Goal: Information Seeking & Learning: Understand process/instructions

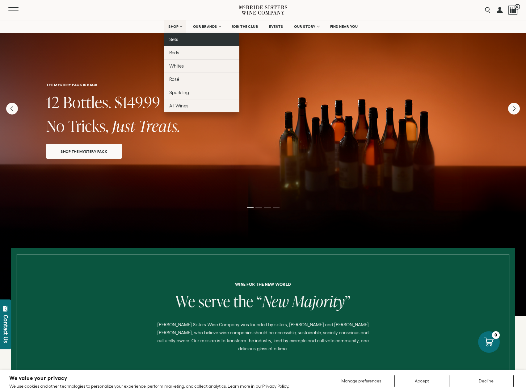
click at [173, 39] on span "Sets" at bounding box center [173, 39] width 9 height 5
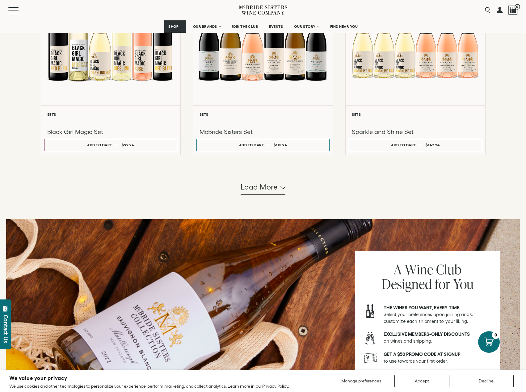
scroll to position [525, 0]
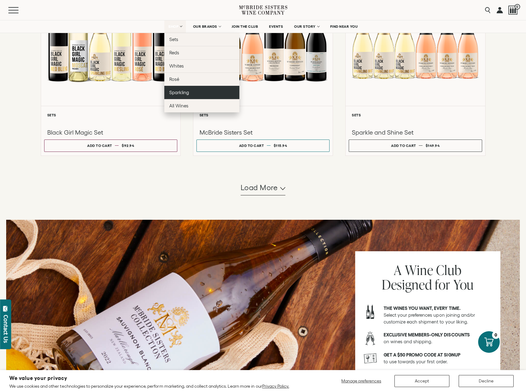
click at [177, 91] on span "Sparkling" at bounding box center [179, 92] width 20 height 5
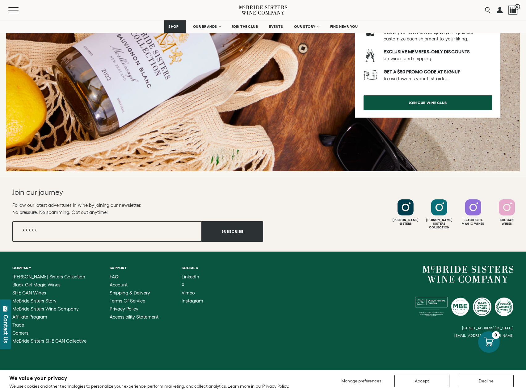
scroll to position [802, 0]
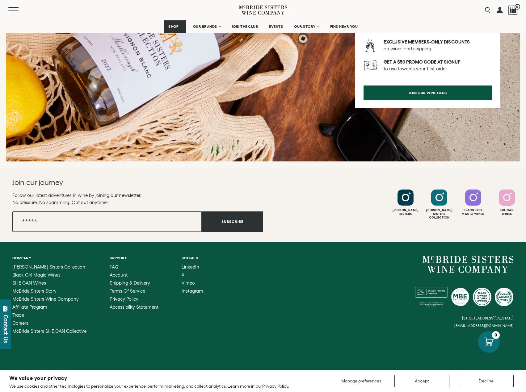
click at [135, 282] on span "Shipping & Delivery" at bounding box center [130, 282] width 40 height 5
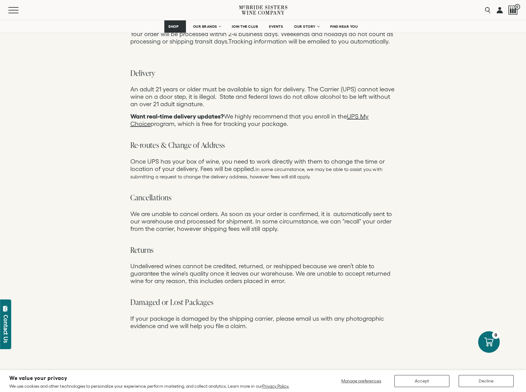
scroll to position [339, 0]
